Goal: Task Accomplishment & Management: Complete application form

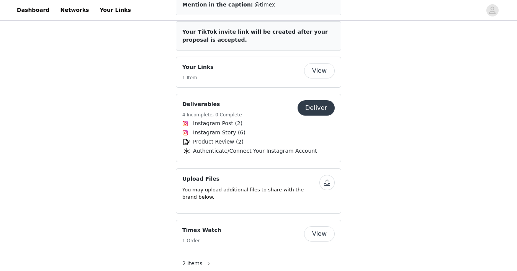
scroll to position [316, 0]
click at [319, 106] on button "Deliver" at bounding box center [316, 108] width 37 height 15
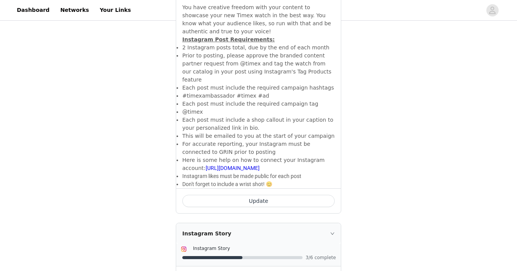
scroll to position [317, 0]
click at [274, 201] on button "Update" at bounding box center [258, 201] width 152 height 12
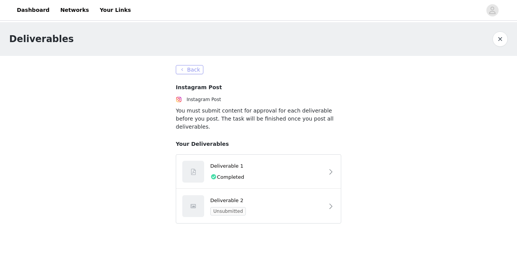
click at [199, 72] on button "Back" at bounding box center [190, 69] width 28 height 9
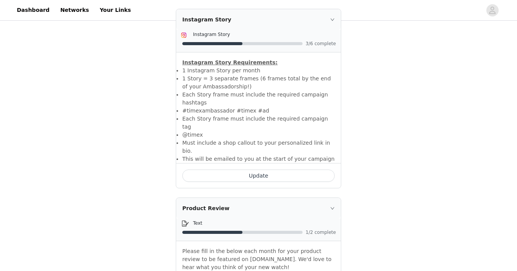
scroll to position [532, 0]
click at [246, 169] on button "Update" at bounding box center [258, 175] width 152 height 12
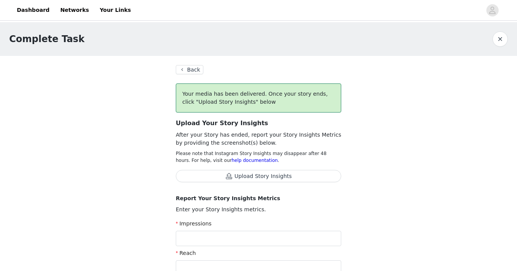
click at [266, 179] on button "Upload Story Insights" at bounding box center [258, 176] width 165 height 12
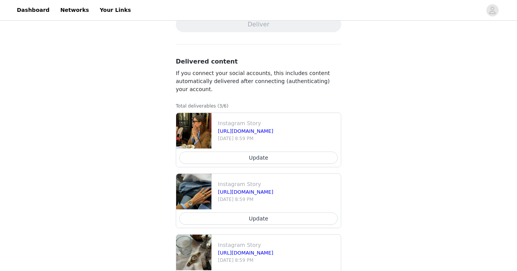
scroll to position [387, 0]
click at [296, 159] on button "Update" at bounding box center [258, 157] width 159 height 12
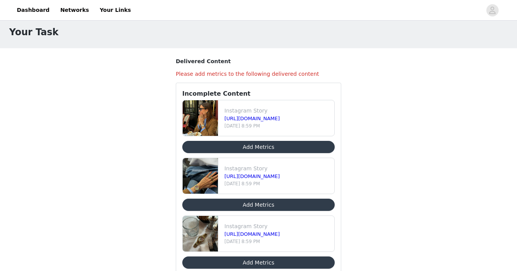
scroll to position [7, 0]
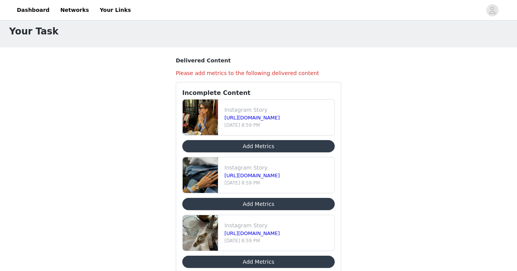
click at [290, 146] on button "Add Metrics" at bounding box center [258, 146] width 152 height 12
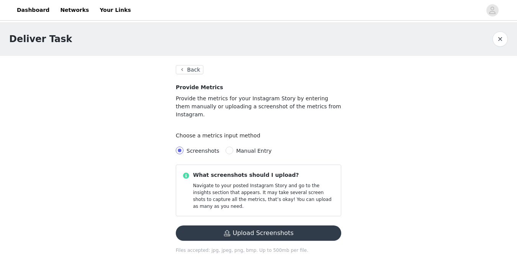
click at [251, 148] on span "Manual Entry" at bounding box center [254, 151] width 36 height 6
click at [233, 147] on input "Manual Entry" at bounding box center [230, 151] width 8 height 8
radio input "true"
radio input "false"
radio input "true"
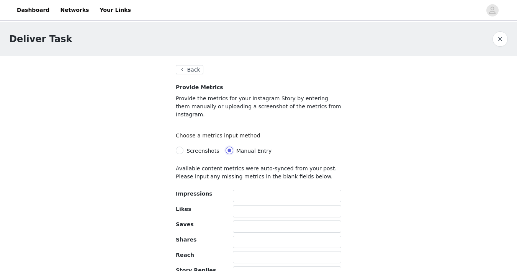
scroll to position [36, 0]
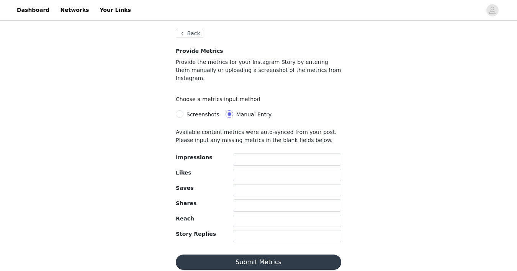
click at [184, 111] on span "Screenshots" at bounding box center [202, 114] width 39 height 6
click at [183, 110] on input "Screenshots" at bounding box center [180, 114] width 8 height 8
radio input "true"
radio input "false"
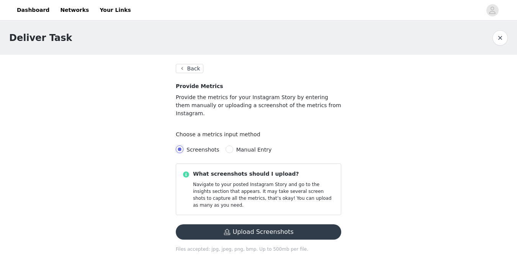
scroll to position [0, 0]
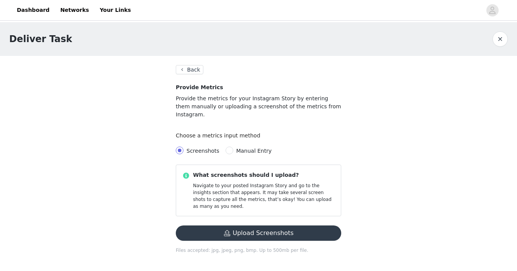
click at [244, 226] on button "Upload Screenshots" at bounding box center [258, 233] width 165 height 15
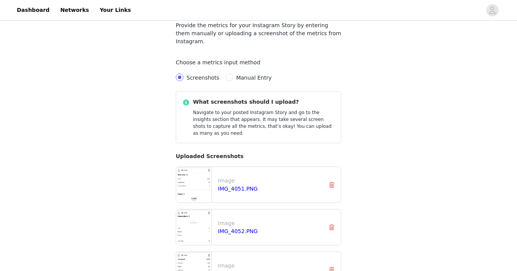
scroll to position [128, 0]
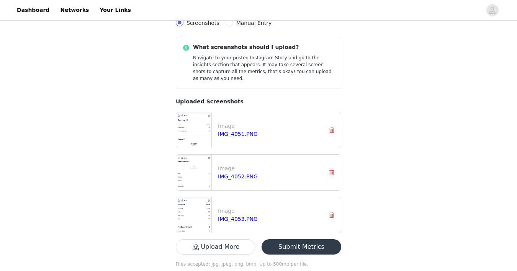
click at [298, 239] on button "Submit Metrics" at bounding box center [302, 246] width 80 height 15
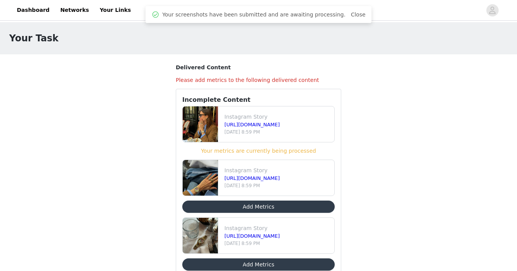
scroll to position [8, 0]
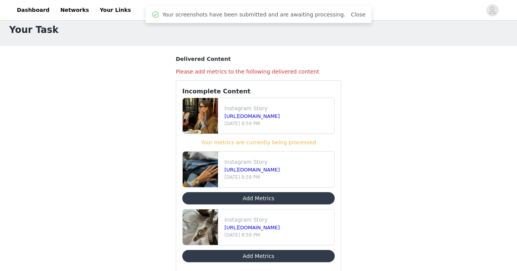
click at [282, 197] on button "Add Metrics" at bounding box center [258, 198] width 152 height 12
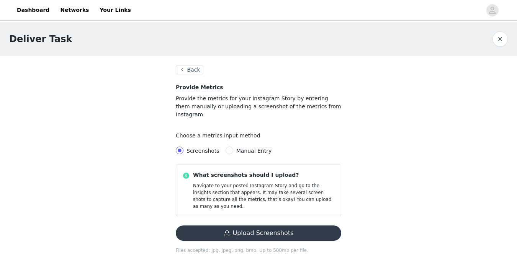
click at [198, 70] on button "Back" at bounding box center [190, 69] width 28 height 9
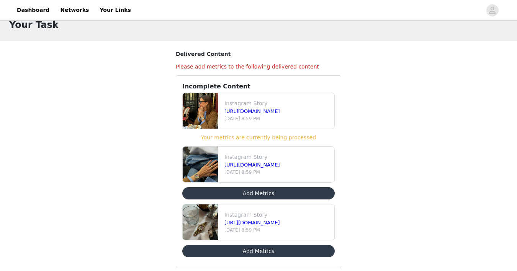
scroll to position [29, 0]
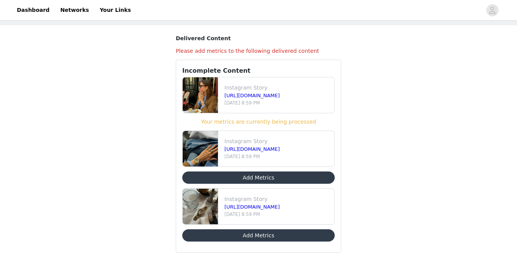
click at [259, 239] on button "Add Metrics" at bounding box center [258, 235] width 152 height 12
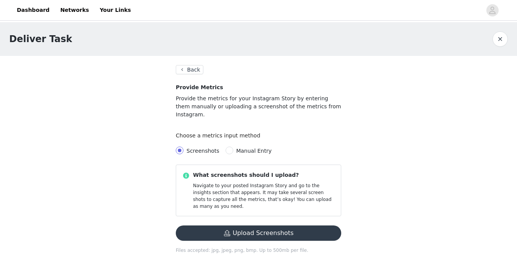
click at [237, 226] on button "Upload Screenshots" at bounding box center [258, 233] width 165 height 15
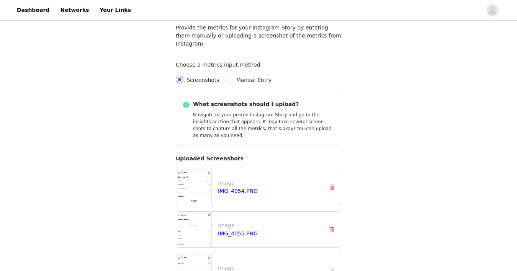
scroll to position [128, 0]
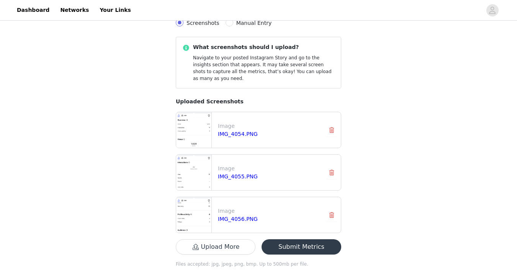
click at [294, 239] on button "Submit Metrics" at bounding box center [302, 246] width 80 height 15
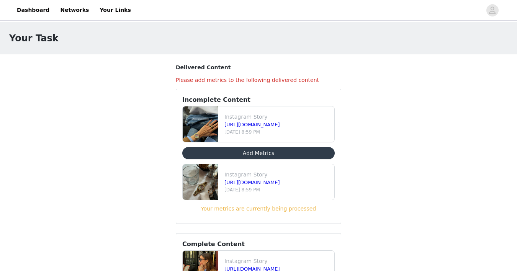
scroll to position [57, 0]
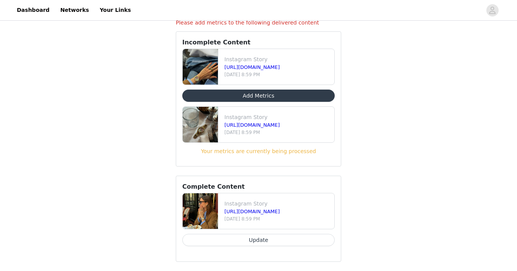
click at [296, 98] on button "Add Metrics" at bounding box center [258, 96] width 152 height 12
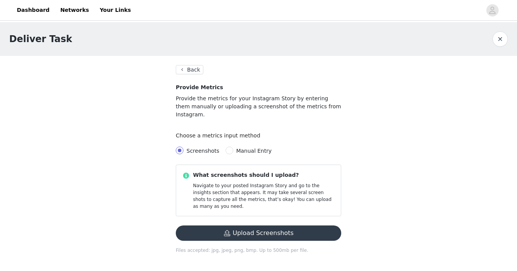
click at [250, 226] on button "Upload Screenshots" at bounding box center [258, 233] width 165 height 15
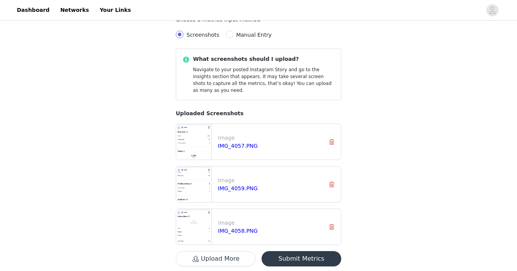
scroll to position [128, 0]
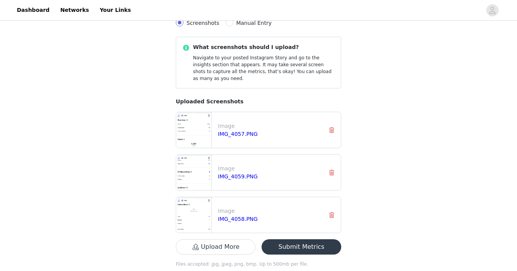
click at [318, 239] on button "Submit Metrics" at bounding box center [302, 246] width 80 height 15
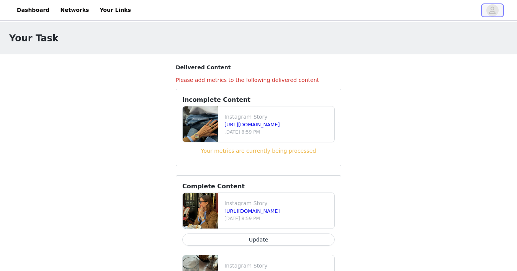
click at [496, 12] on span "button" at bounding box center [493, 10] width 12 height 12
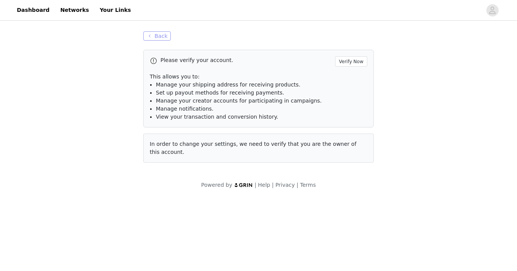
click at [147, 34] on button "Back" at bounding box center [157, 35] width 28 height 9
click at [29, 15] on link "Dashboard" at bounding box center [33, 10] width 42 height 17
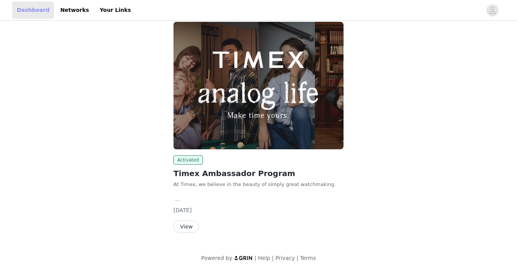
scroll to position [13, 0]
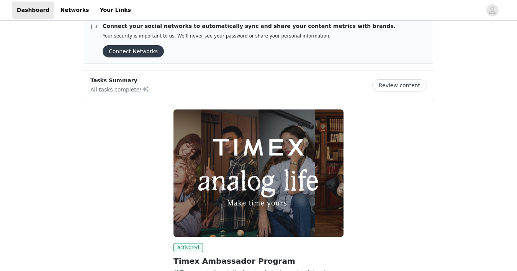
click at [402, 84] on button "Review content" at bounding box center [399, 85] width 54 height 12
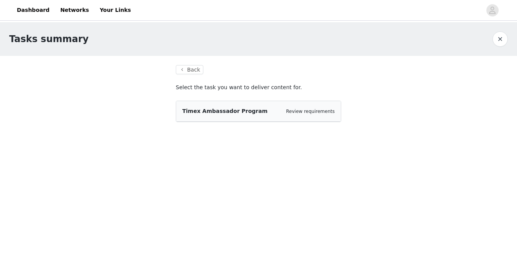
click at [219, 111] on span "Timex Ambassador Program" at bounding box center [224, 111] width 85 height 6
click at [319, 110] on link "Review requirements" at bounding box center [310, 111] width 49 height 5
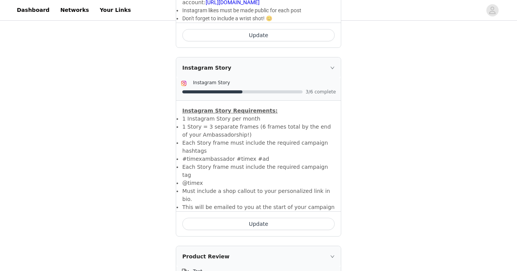
scroll to position [498, 0]
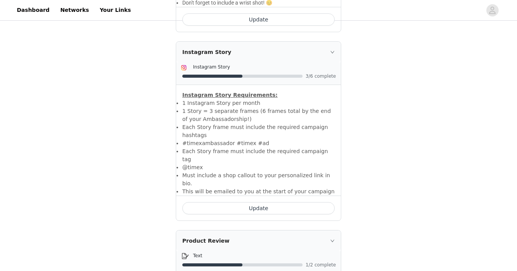
click at [290, 202] on button "Update" at bounding box center [258, 208] width 152 height 12
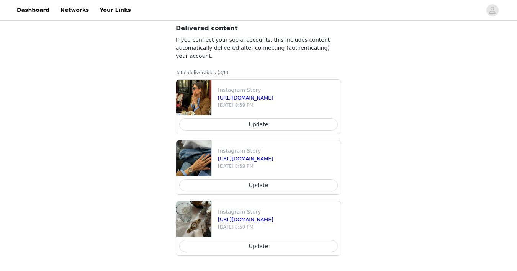
scroll to position [419, 0]
click at [301, 119] on button "Update" at bounding box center [258, 124] width 159 height 12
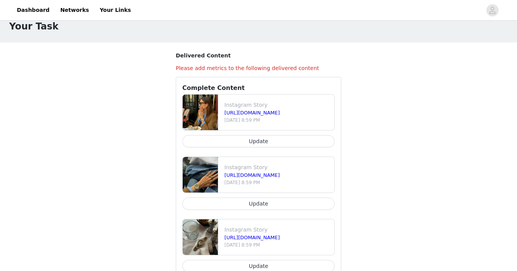
scroll to position [12, 0]
click at [279, 67] on h4 "Please add metrics to the following delivered content" at bounding box center [258, 68] width 165 height 8
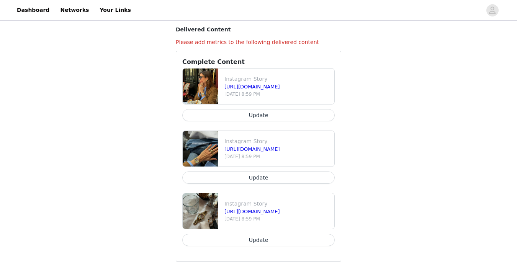
click at [268, 180] on button "Update" at bounding box center [258, 178] width 152 height 12
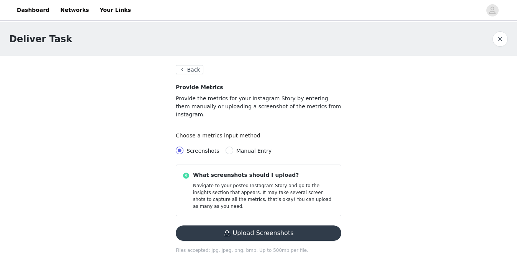
click at [191, 72] on button "Back" at bounding box center [190, 69] width 28 height 9
click at [193, 66] on button "Back" at bounding box center [190, 69] width 28 height 9
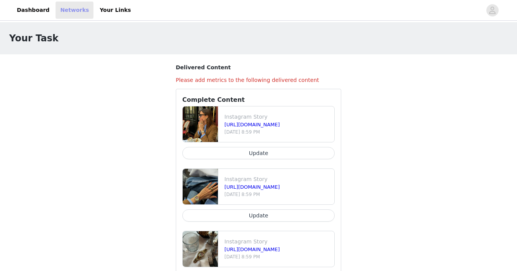
click at [79, 14] on link "Networks" at bounding box center [75, 10] width 38 height 17
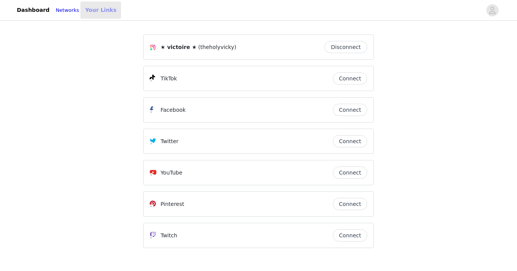
click at [105, 12] on link "Your Links" at bounding box center [100, 10] width 41 height 17
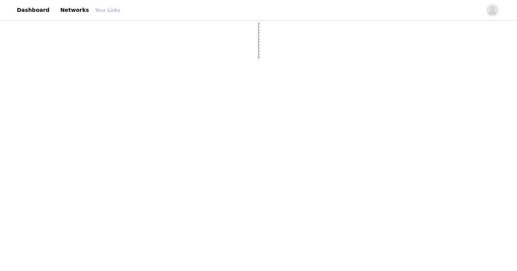
select select "12"
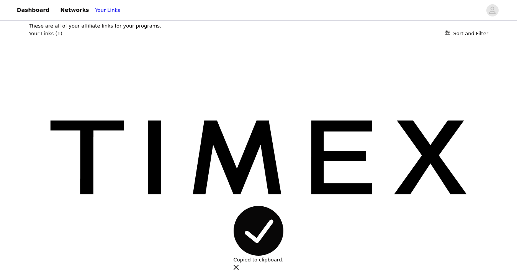
click at [284, 95] on div "New Arrivals - Fresh Watch Styles and Trends Active Ends on Dec 31, 2025 https:…" at bounding box center [259, 177] width 460 height 281
click at [301, 88] on div "New Arrivals - Fresh Watch Styles and Trends Active Ends on Dec 31, 2025 https:…" at bounding box center [259, 183] width 460 height 293
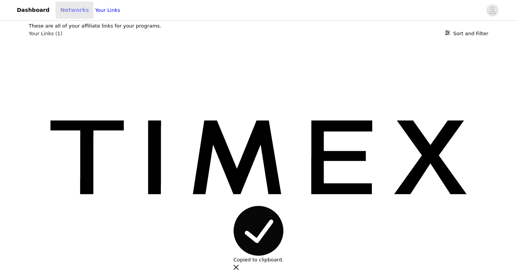
click at [70, 15] on link "Networks" at bounding box center [75, 10] width 38 height 17
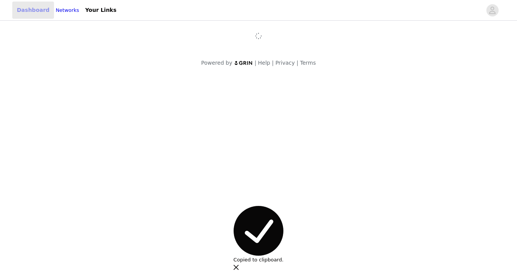
click at [23, 13] on link "Dashboard" at bounding box center [33, 10] width 42 height 17
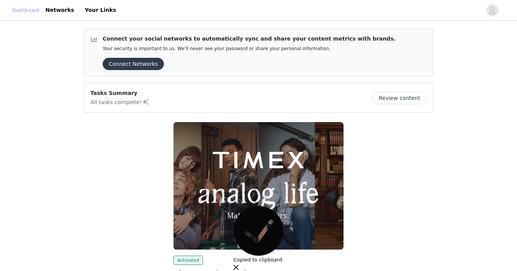
scroll to position [100, 0]
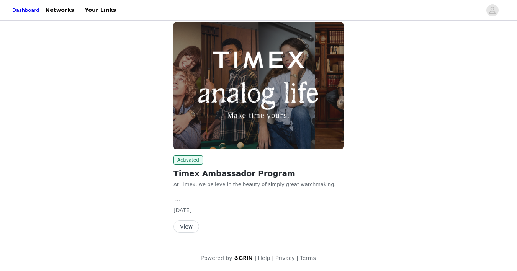
click at [187, 224] on button "View" at bounding box center [187, 227] width 26 height 12
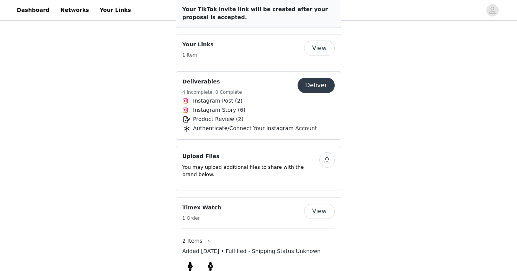
scroll to position [331, 0]
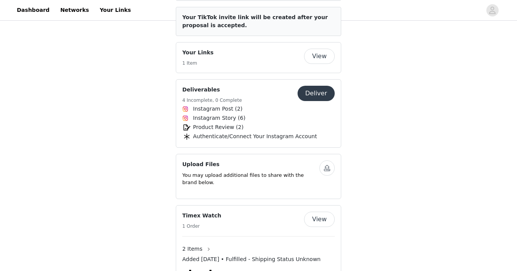
click at [324, 56] on button "View" at bounding box center [319, 56] width 31 height 15
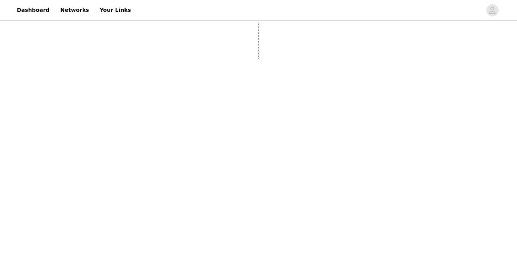
select select "12"
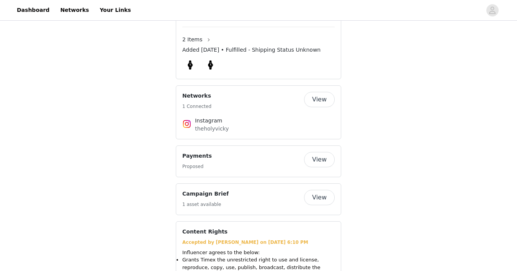
scroll to position [505, 0]
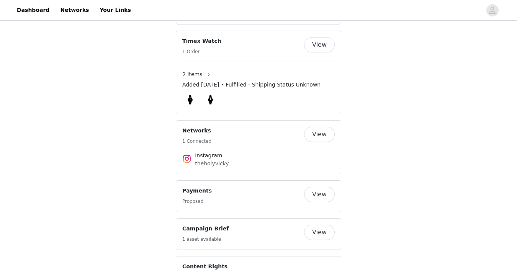
click at [309, 231] on button "View" at bounding box center [319, 232] width 31 height 15
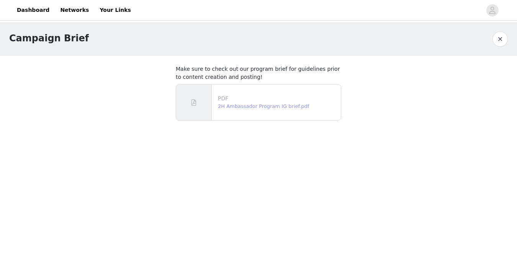
click at [274, 104] on link "2H Ambassador Program IG brief.pdf" at bounding box center [263, 106] width 91 height 6
